Goal: Task Accomplishment & Management: Complete application form

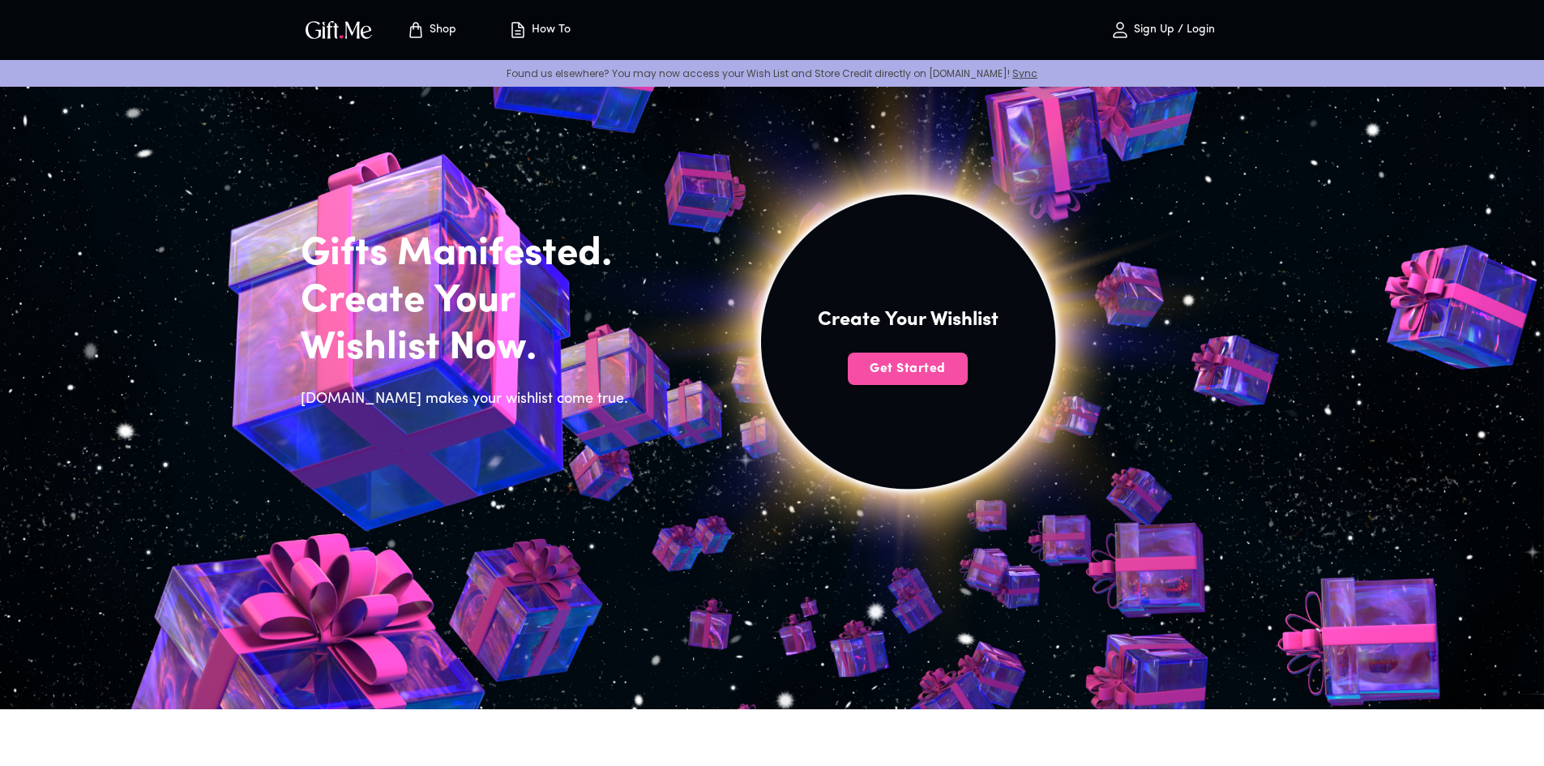
click at [941, 375] on span "Get Started" at bounding box center [908, 369] width 120 height 18
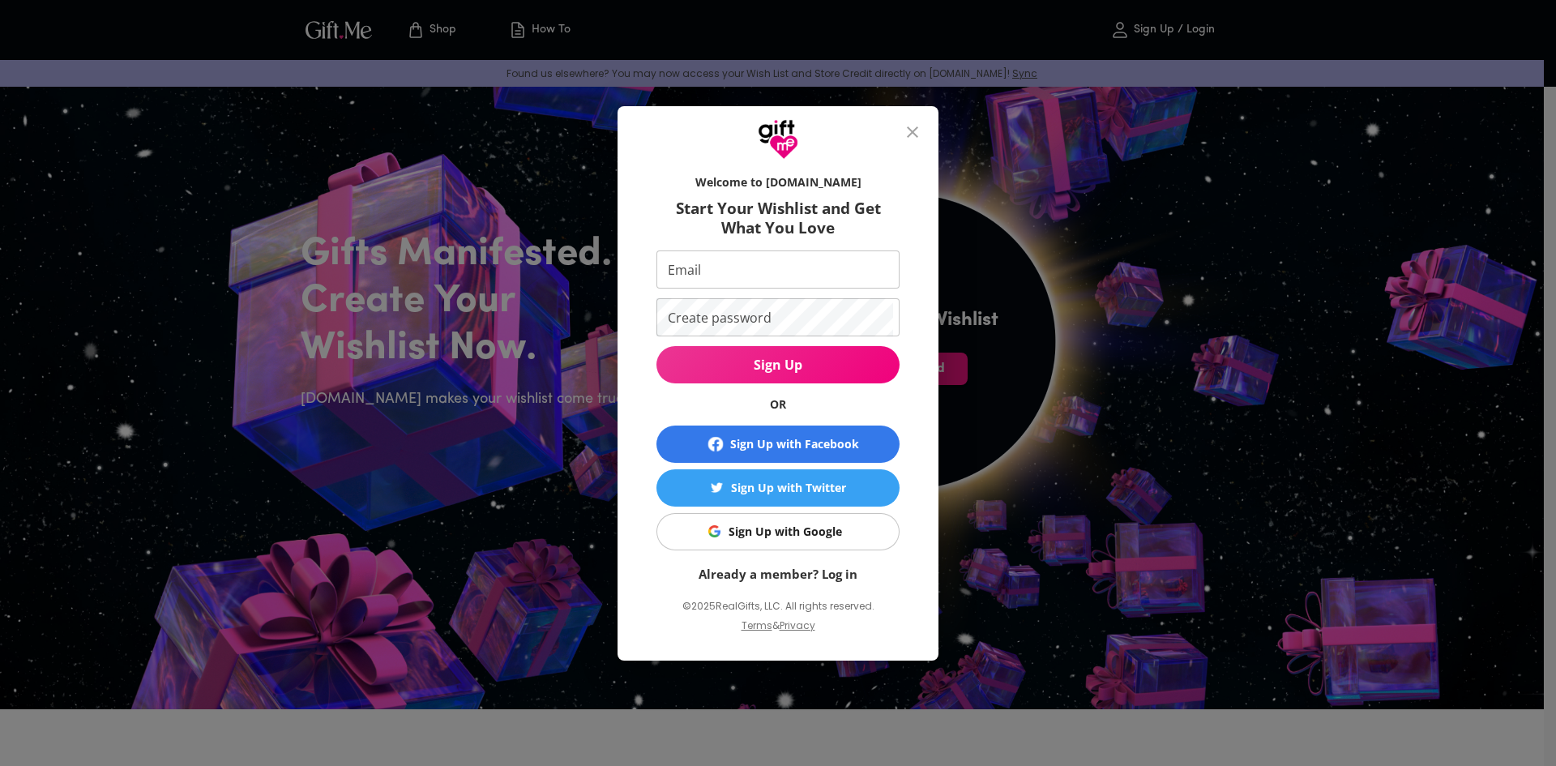
click at [842, 520] on button "Sign Up with Google" at bounding box center [778, 531] width 243 height 37
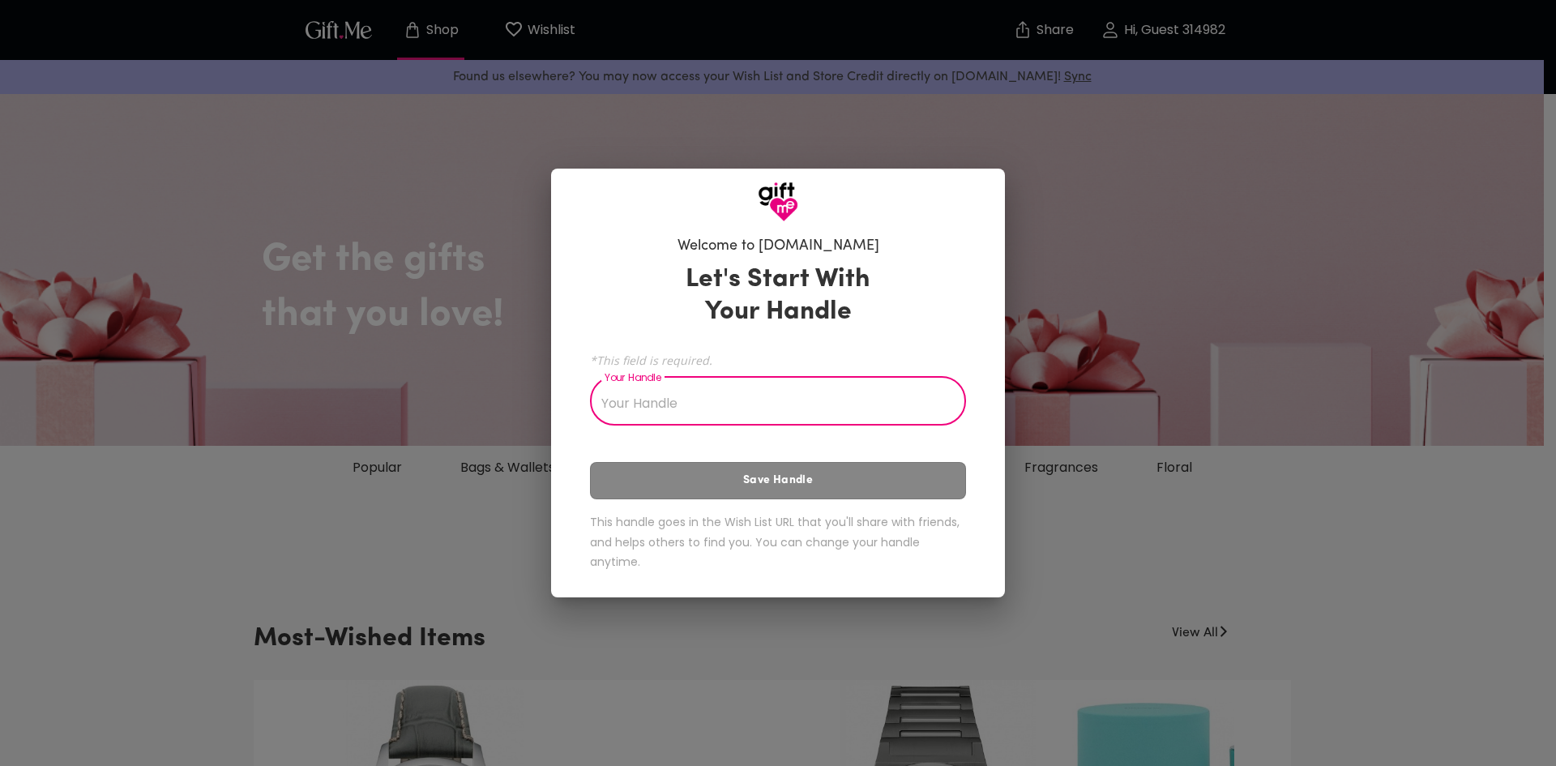
click at [789, 397] on input "Your Handle" at bounding box center [769, 402] width 358 height 45
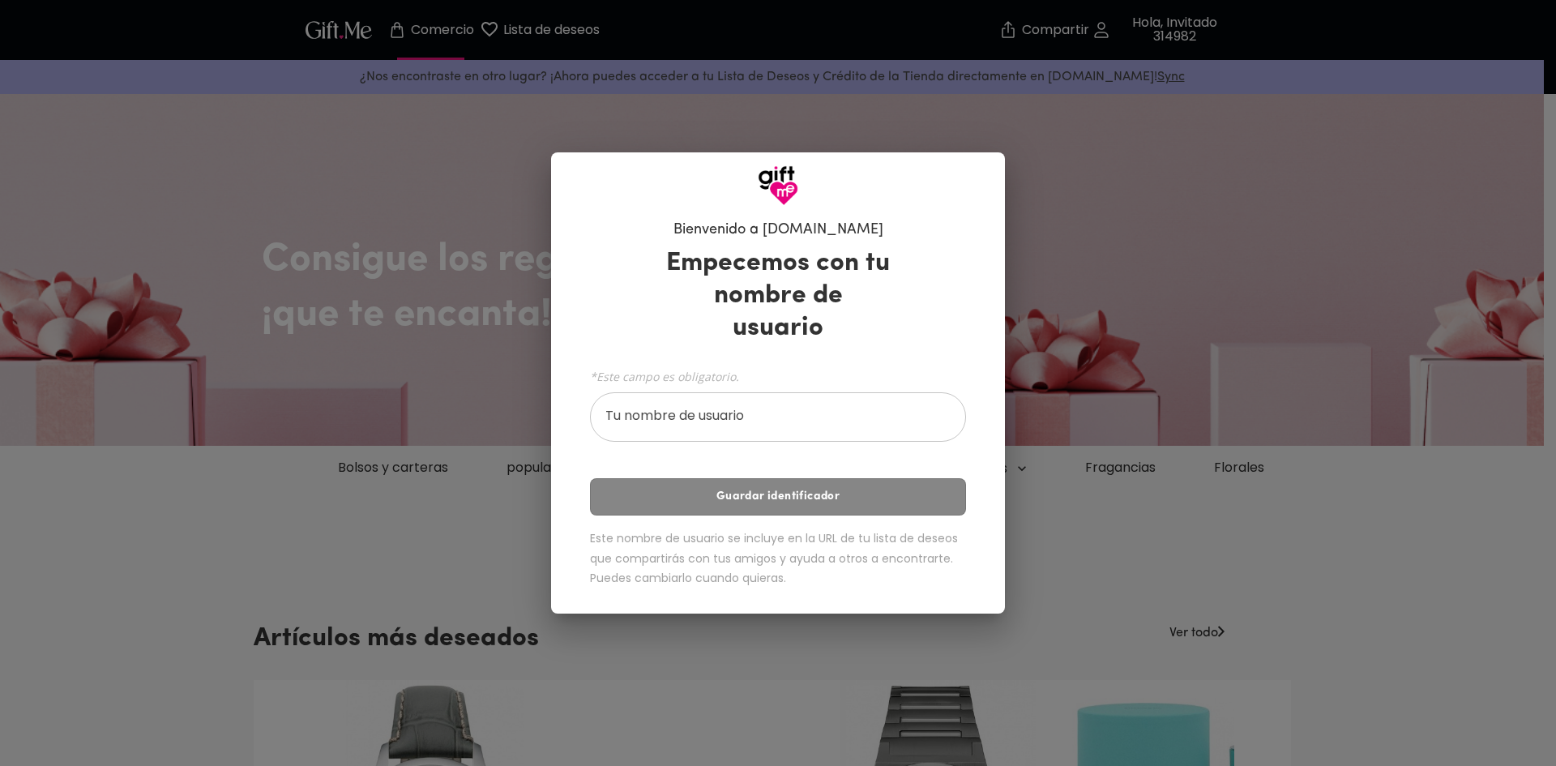
click at [743, 396] on input "Tu nombre de usuario" at bounding box center [769, 418] width 358 height 45
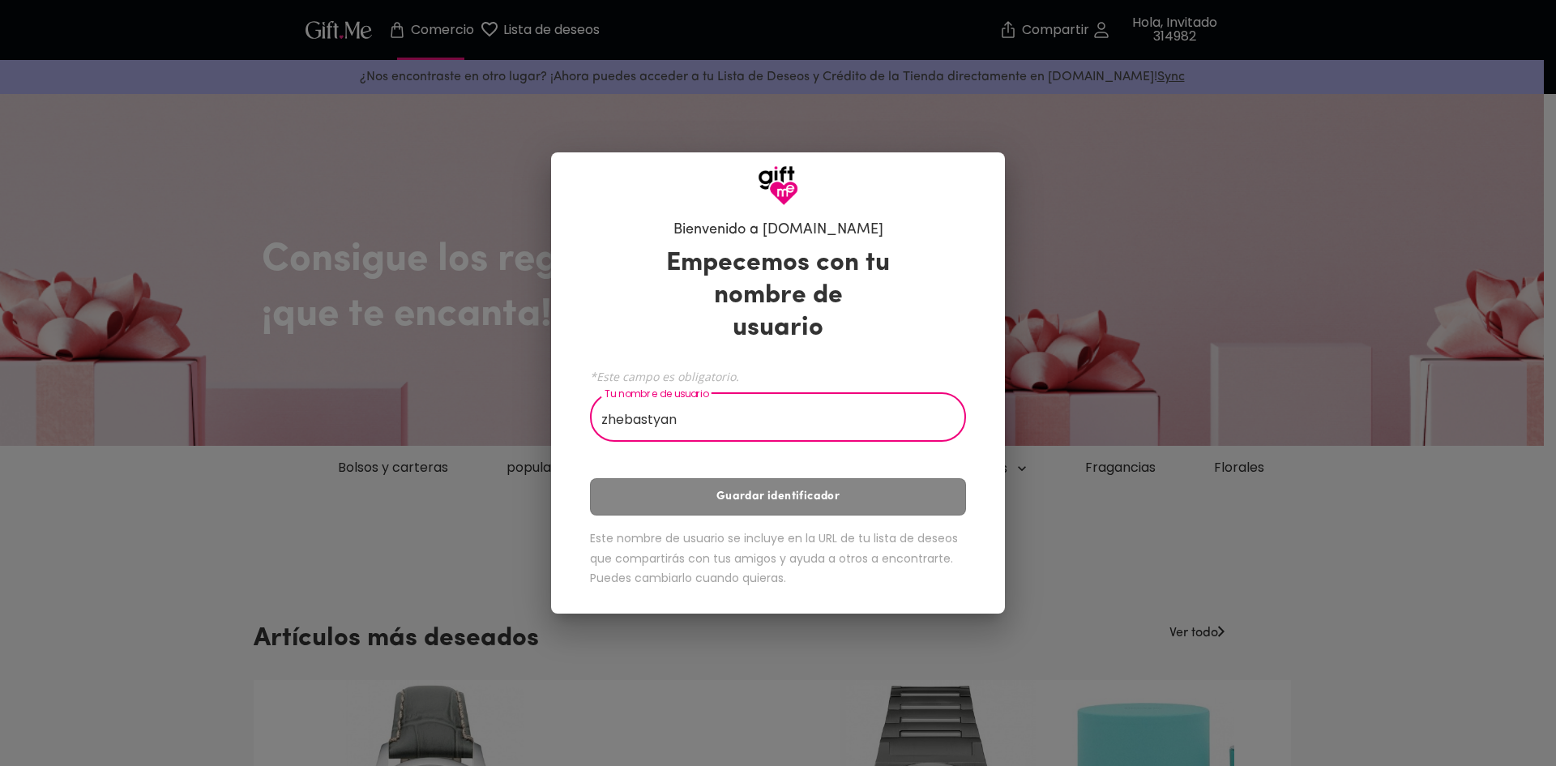
type input "zhebastyan"
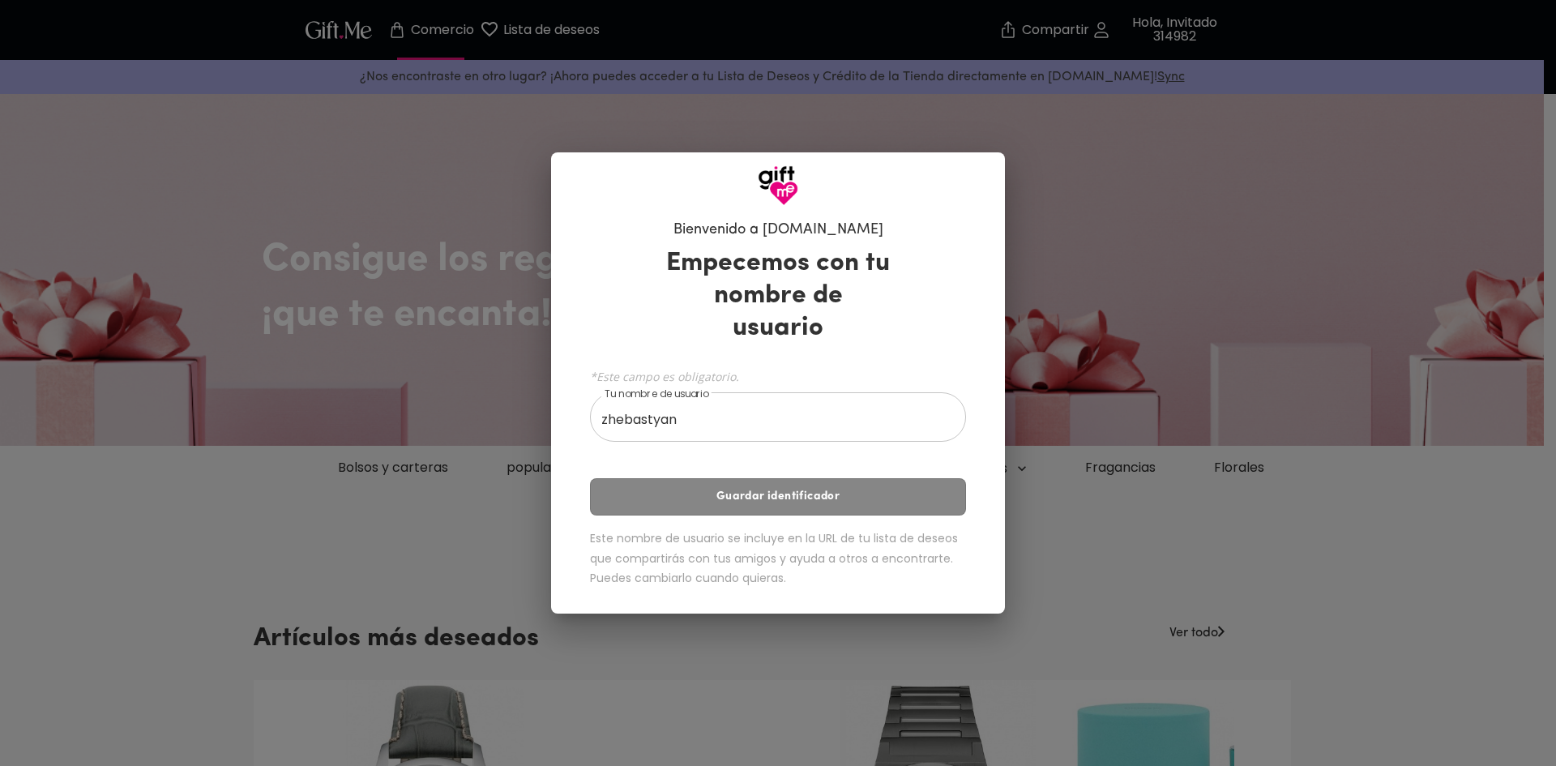
click at [788, 469] on div "Empecemos con tu nombre de usuario *Este campo es obligatorio. Tu nombre de usu…" at bounding box center [778, 420] width 376 height 361
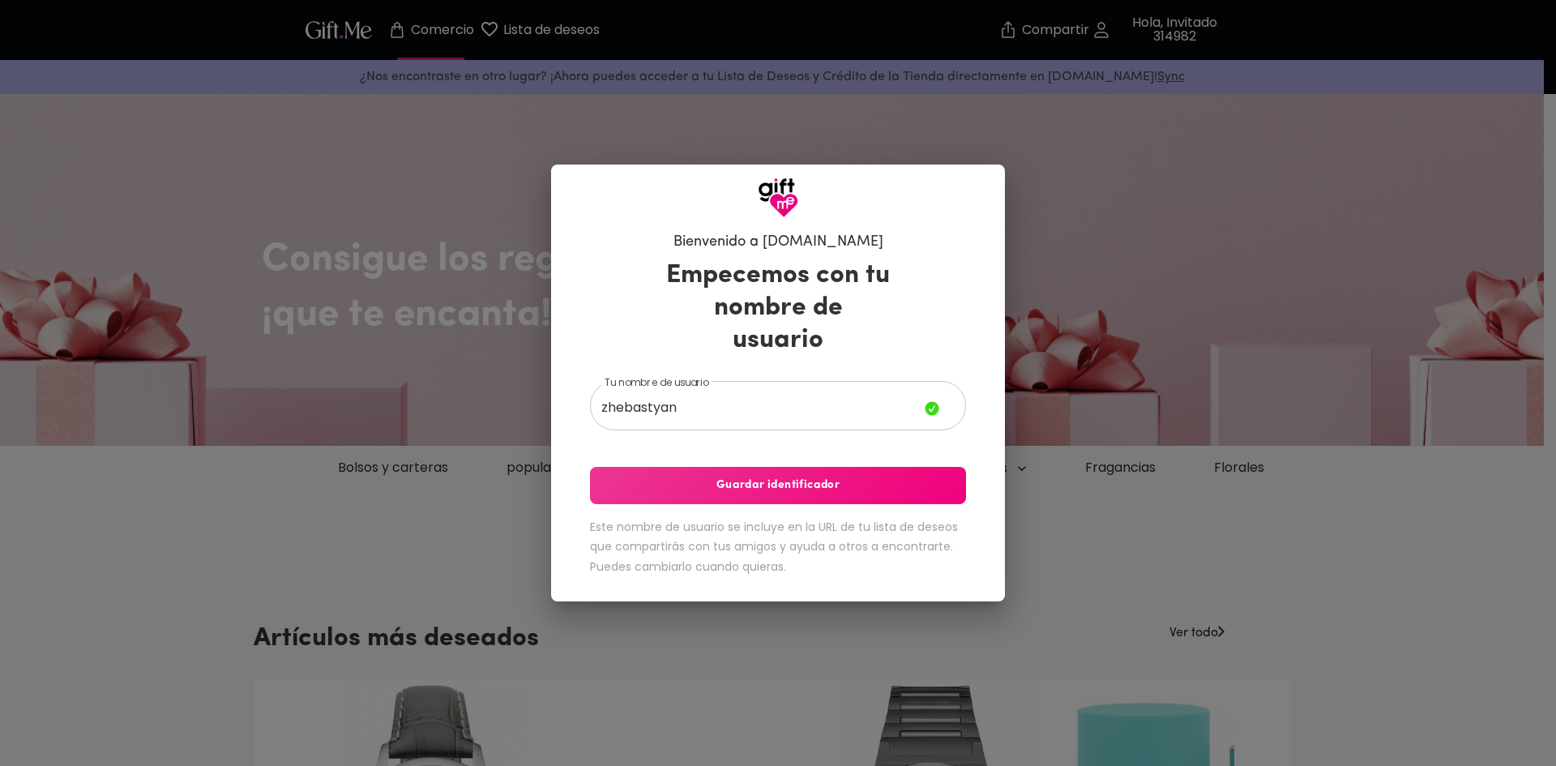
click at [786, 479] on font "Guardar identificador" at bounding box center [778, 485] width 123 height 12
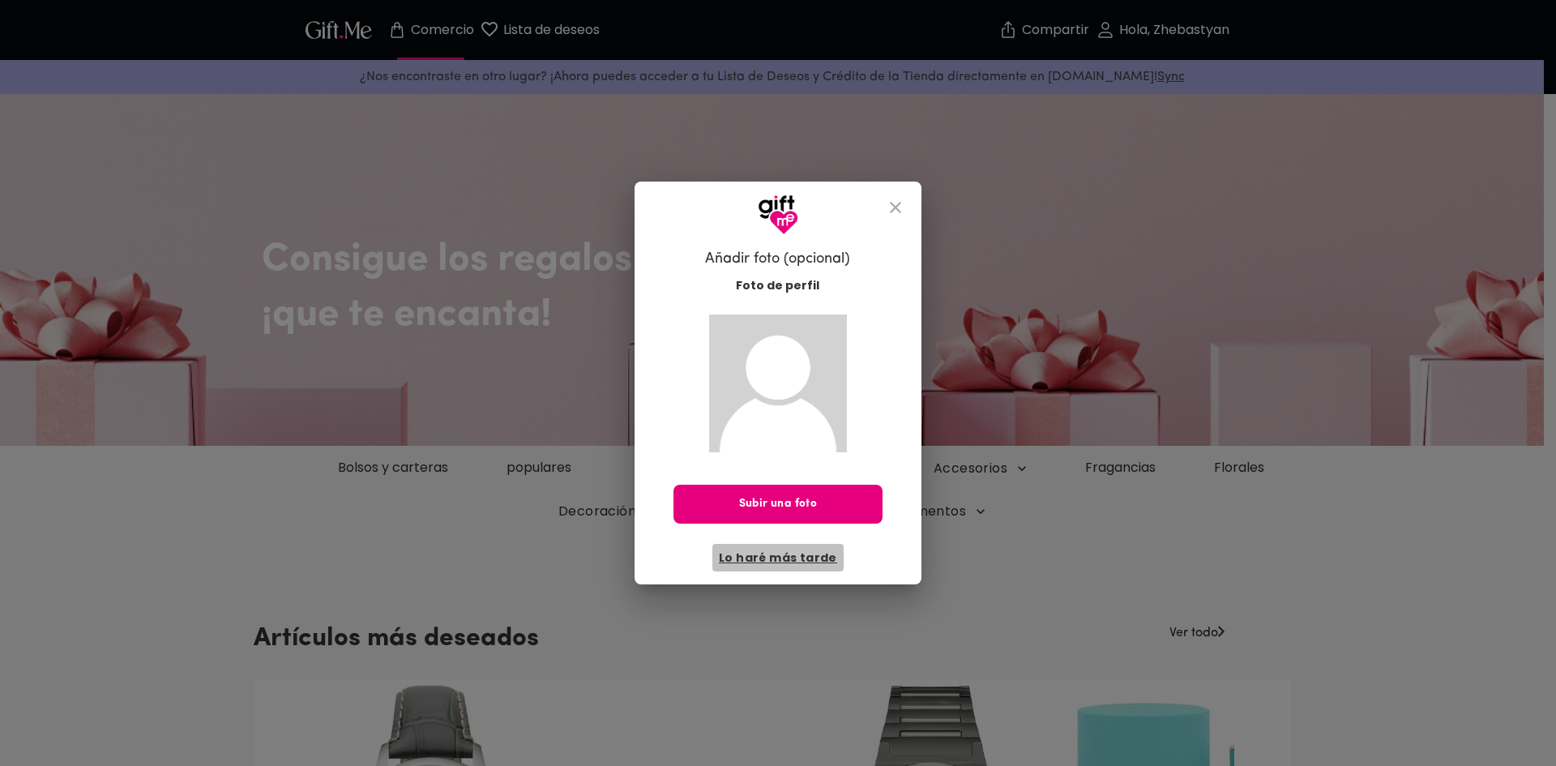
click at [800, 559] on font "Lo haré más tarde" at bounding box center [778, 558] width 118 height 16
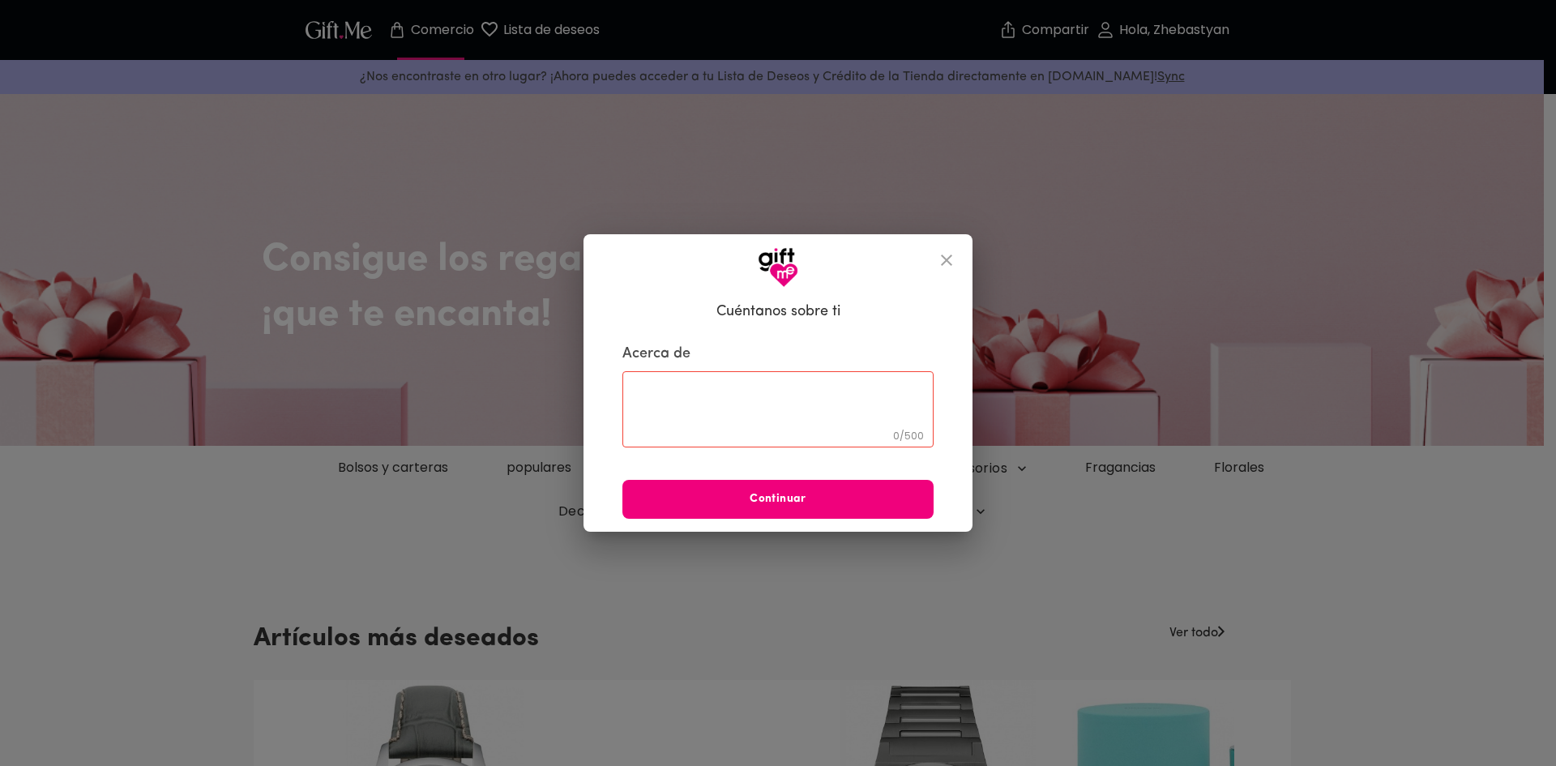
click at [829, 503] on span "Continuar" at bounding box center [778, 499] width 311 height 18
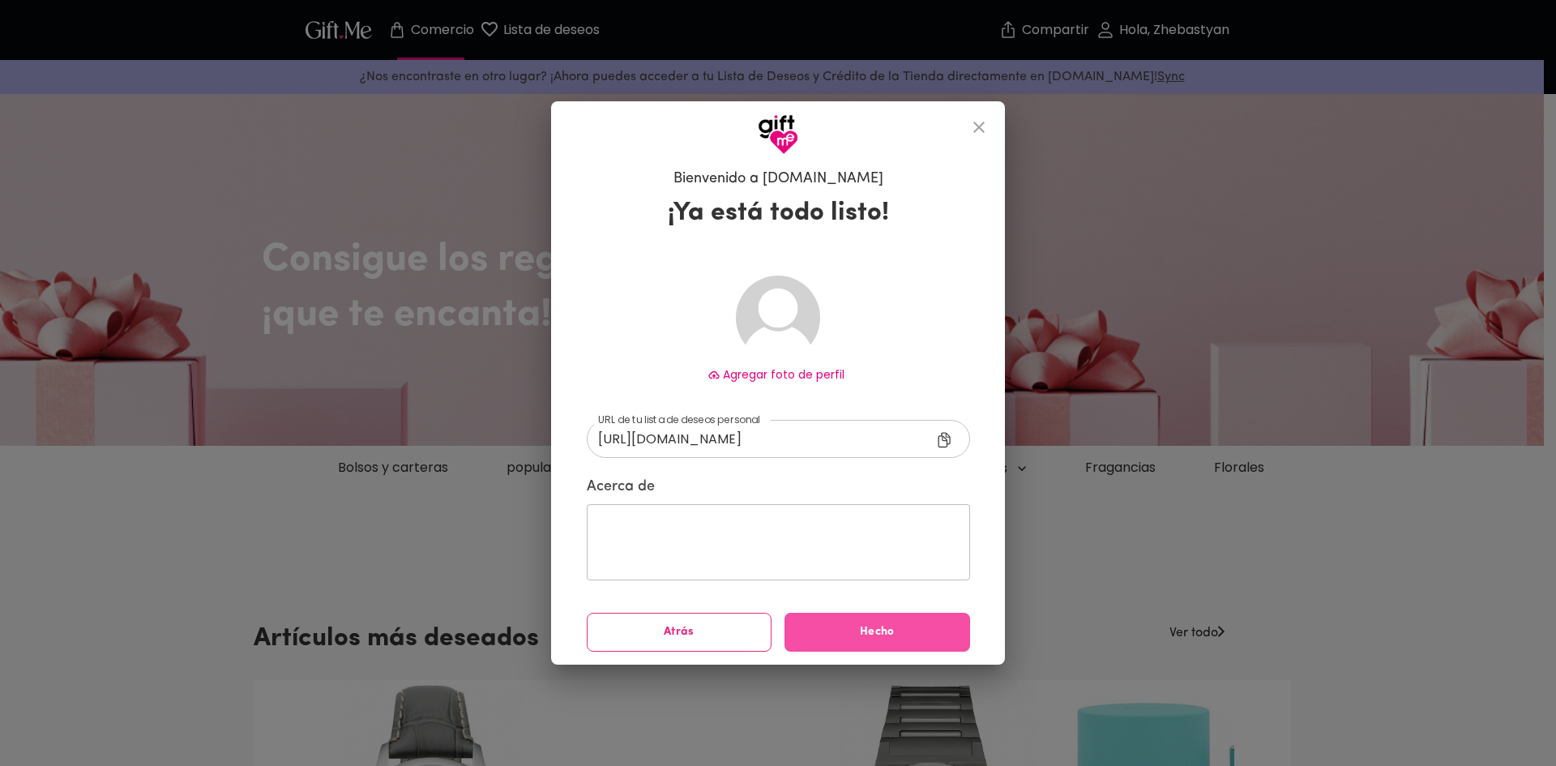
click at [863, 628] on font "Hecho" at bounding box center [877, 632] width 35 height 12
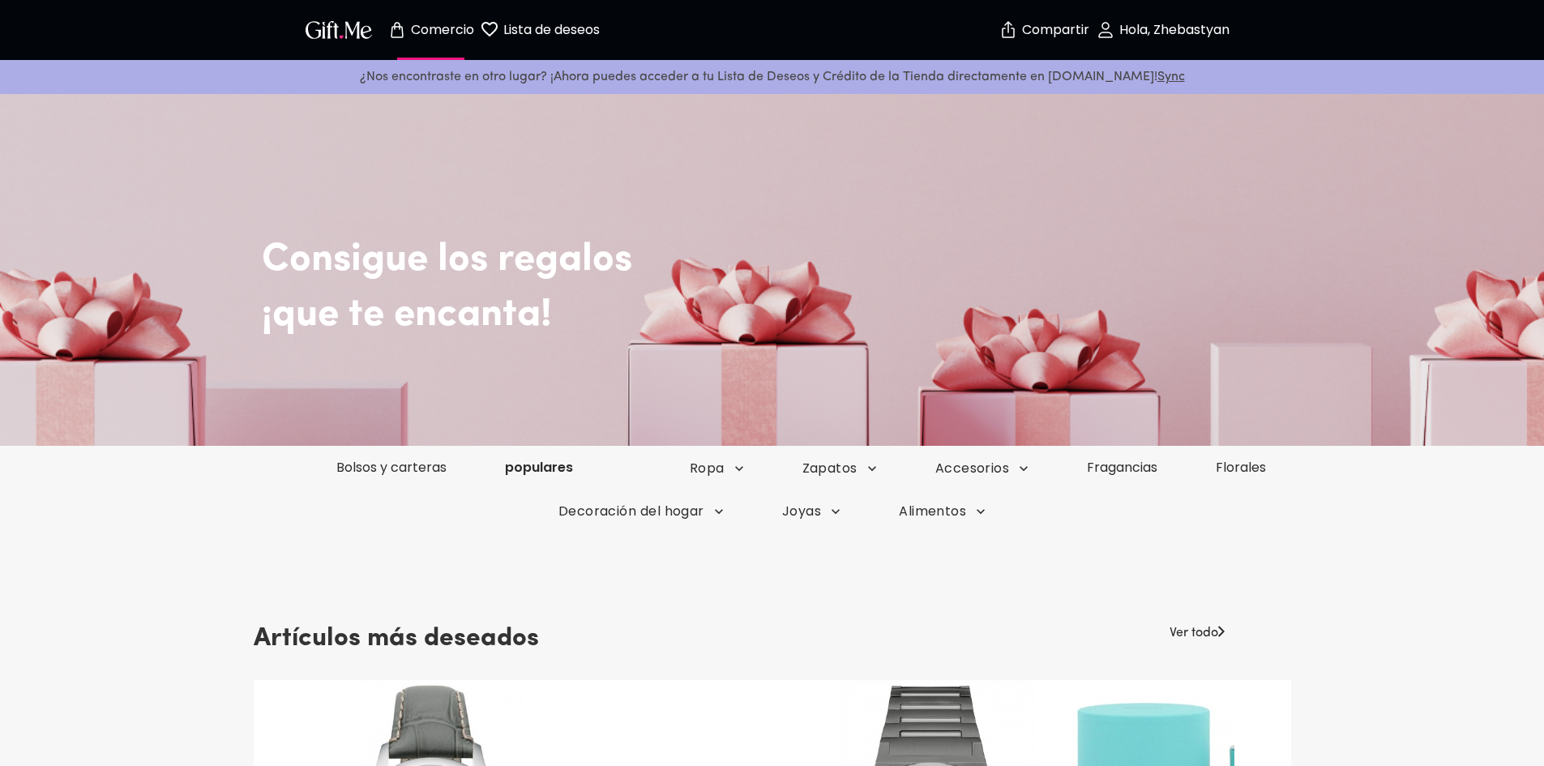
click at [528, 463] on font "populares" at bounding box center [539, 467] width 68 height 19
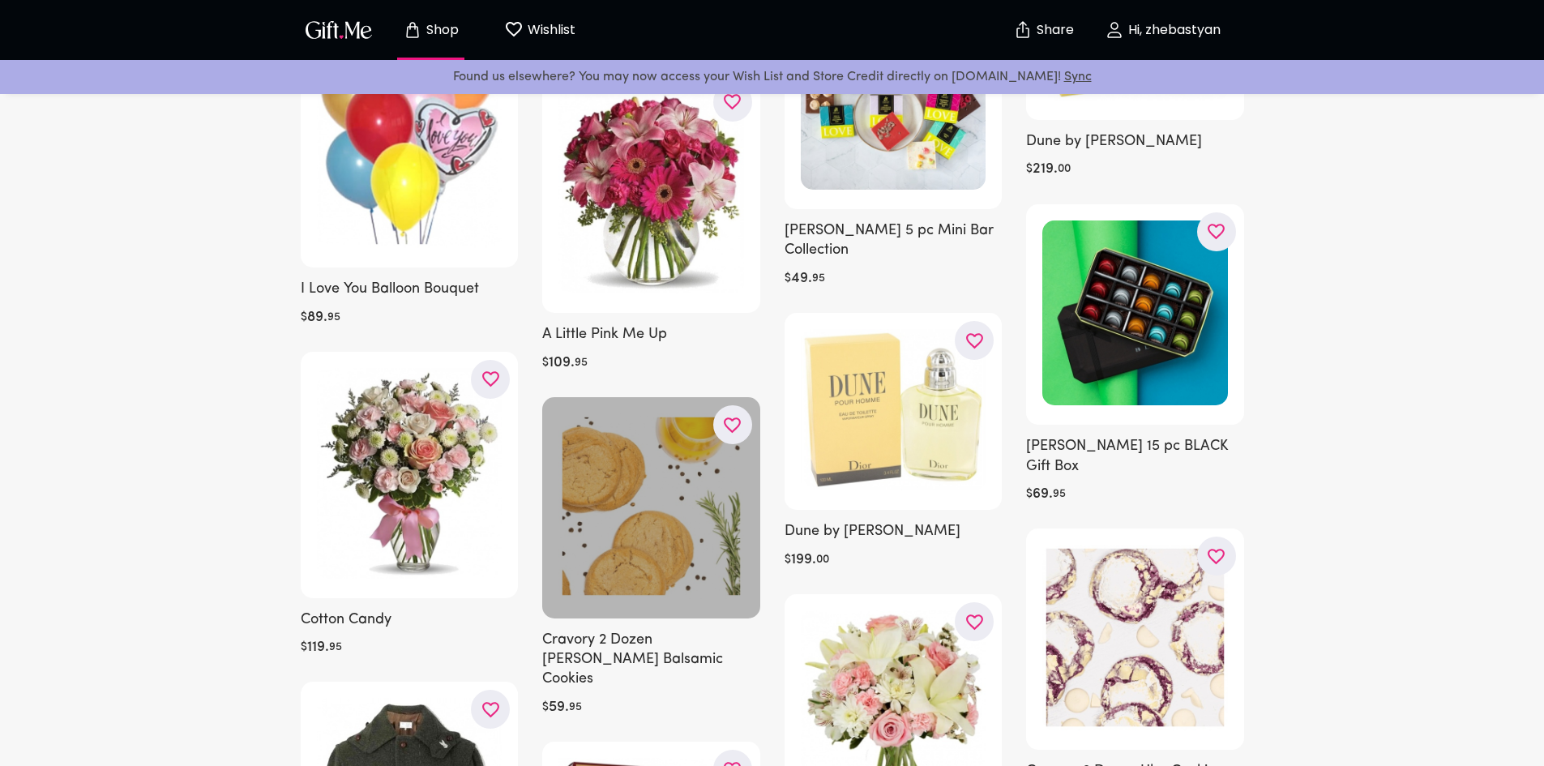
scroll to position [1783, 0]
